Goal: Task Accomplishment & Management: Manage account settings

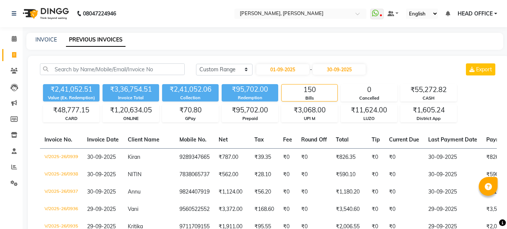
select select "range"
click at [479, 14] on span "HEAD OFFICE" at bounding box center [475, 14] width 35 height 8
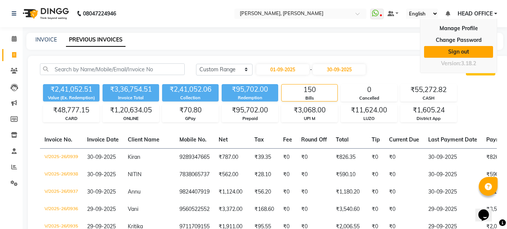
click at [461, 49] on link "Sign out" at bounding box center [458, 52] width 69 height 12
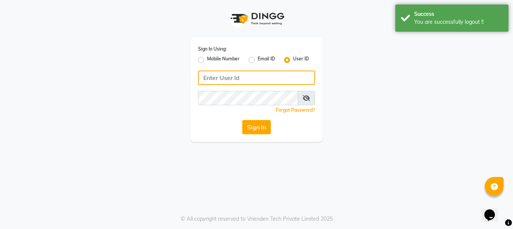
type input "9289115244"
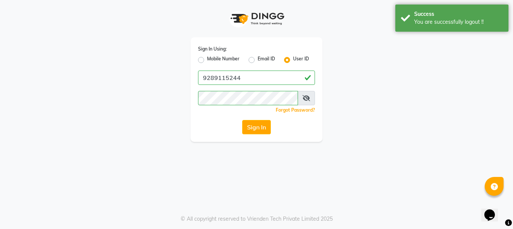
click at [207, 63] on label "Mobile Number" at bounding box center [223, 59] width 32 height 9
click at [207, 60] on input "Mobile Number" at bounding box center [209, 57] width 5 height 5
radio input "true"
radio input "false"
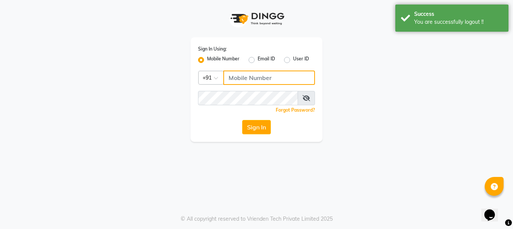
click at [226, 81] on input "Username" at bounding box center [269, 78] width 92 height 14
type input "9289115242"
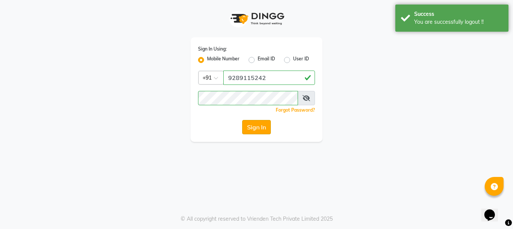
click at [254, 124] on button "Sign In" at bounding box center [256, 127] width 29 height 14
